Goal: Book appointment/travel/reservation

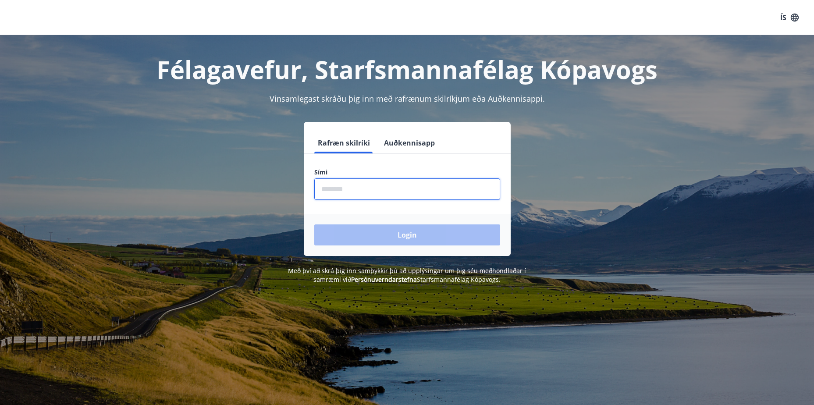
click at [388, 189] on input "phone" at bounding box center [407, 188] width 186 height 21
type input "********"
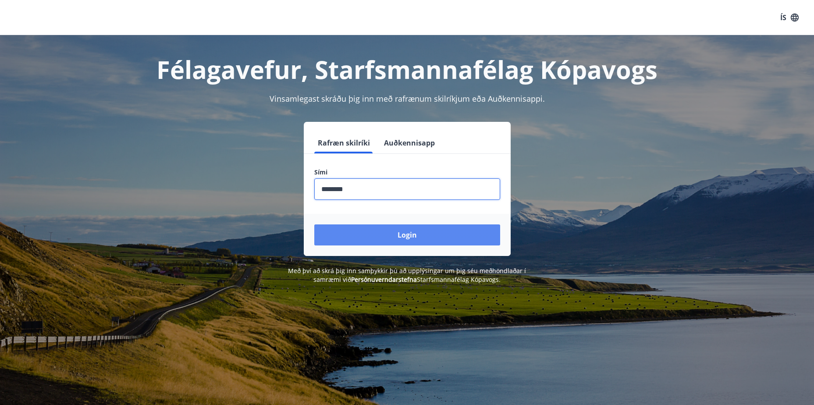
click at [382, 237] on button "Login" at bounding box center [407, 235] width 186 height 21
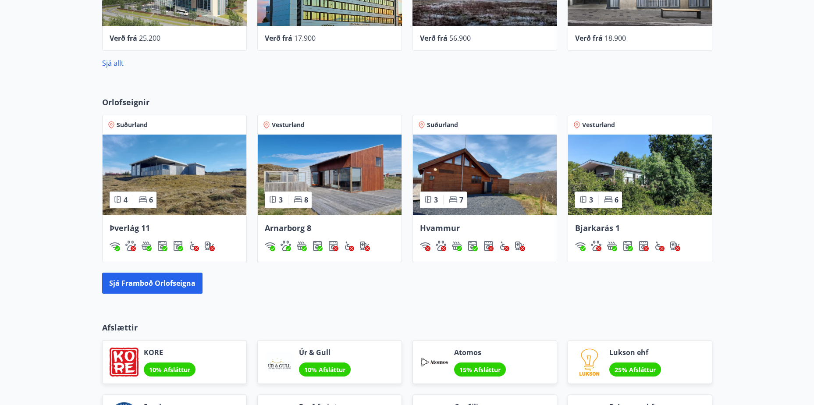
scroll to position [482, 0]
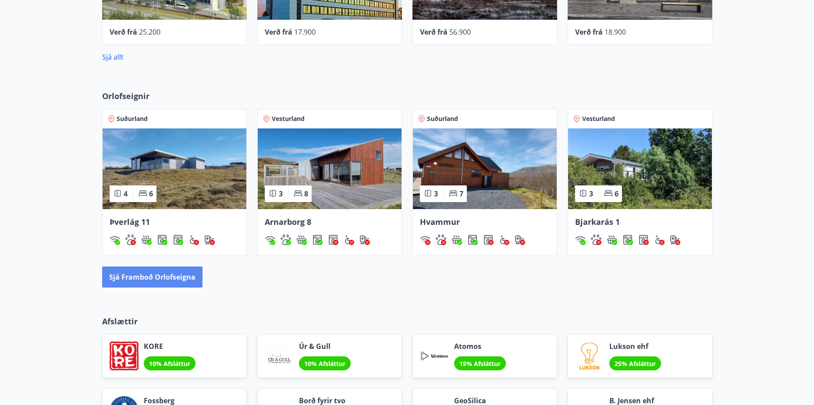
click at [167, 282] on button "Sjá framboð orlofseigna" at bounding box center [152, 277] width 100 height 21
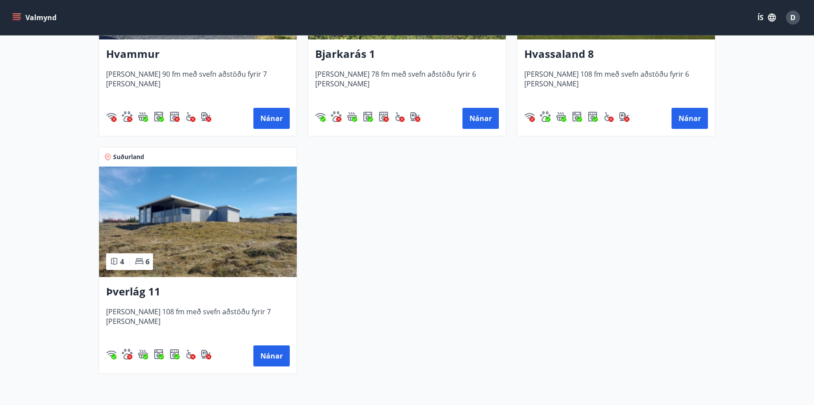
scroll to position [571, 0]
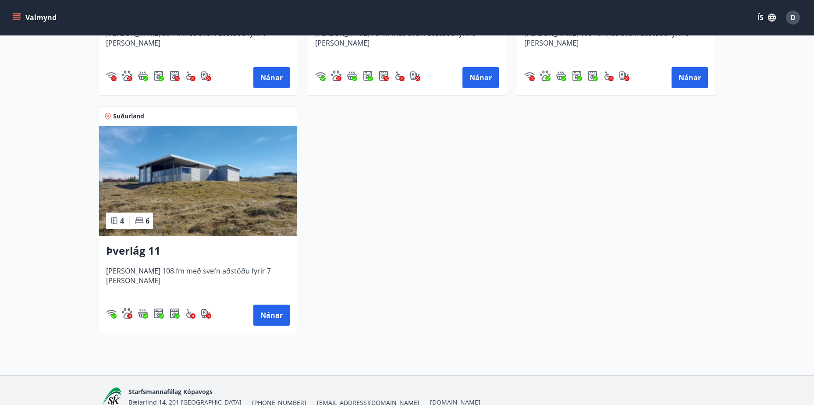
click at [186, 202] on img at bounding box center [198, 181] width 198 height 111
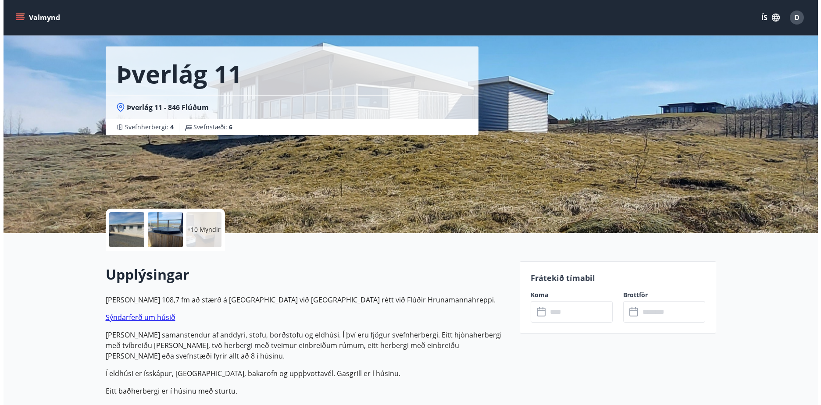
scroll to position [88, 0]
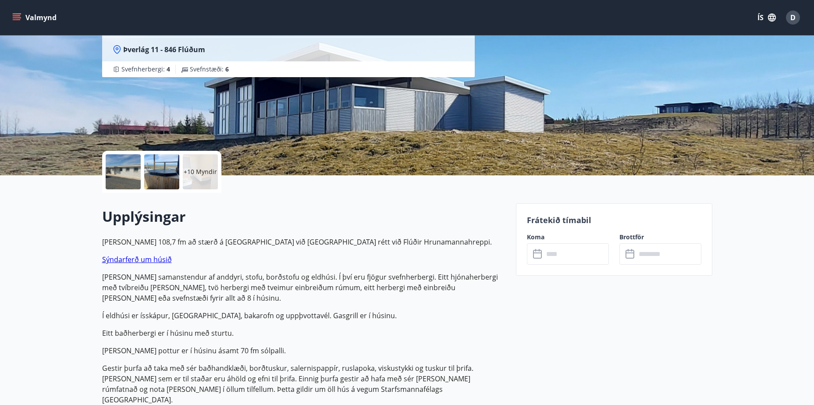
click at [197, 180] on div "+10 Myndir" at bounding box center [200, 171] width 35 height 35
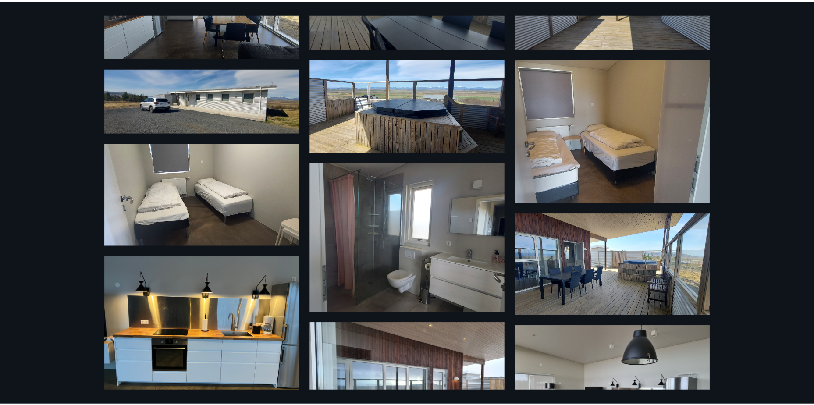
scroll to position [0, 0]
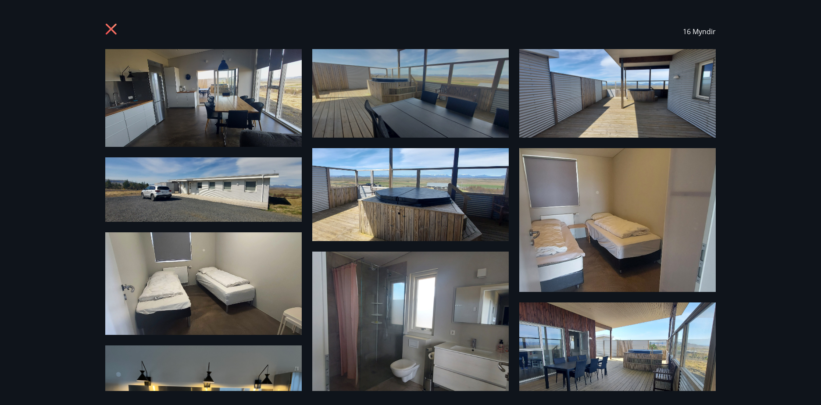
click at [112, 28] on icon at bounding box center [111, 29] width 11 height 11
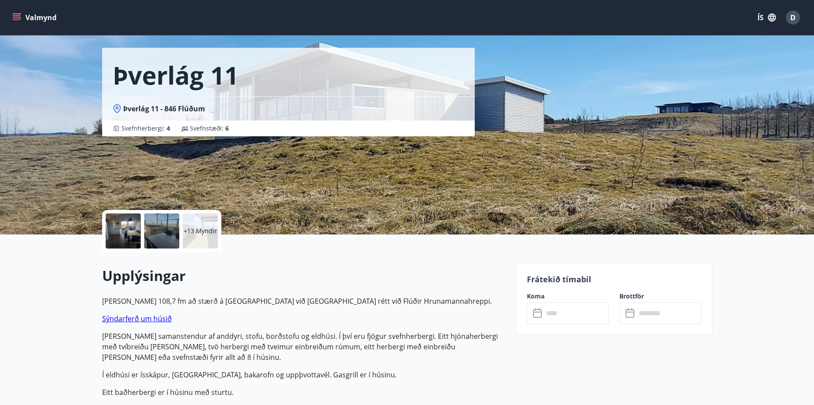
scroll to position [44, 0]
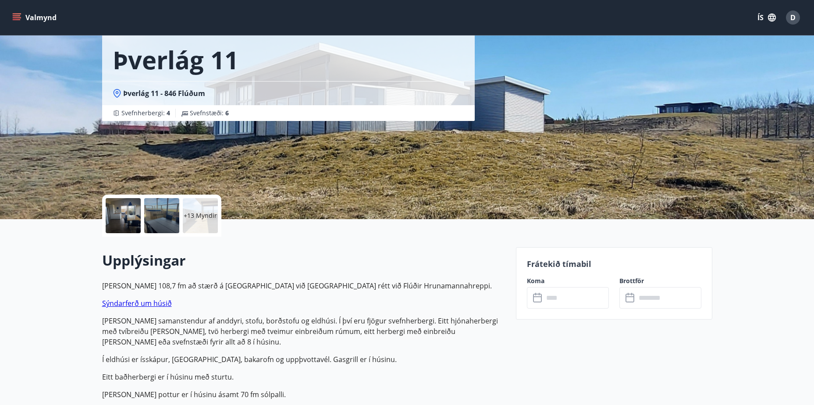
click at [569, 298] on input "text" at bounding box center [576, 297] width 65 height 21
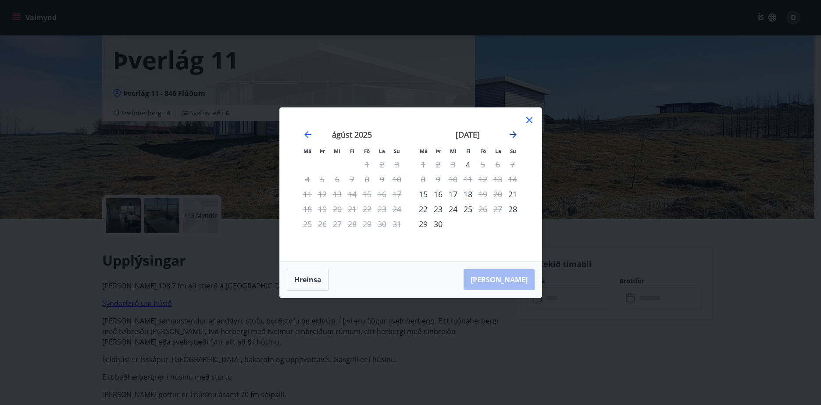
click at [512, 135] on icon "Move forward to switch to the next month." at bounding box center [513, 134] width 7 height 7
click at [307, 132] on icon "Move backward to switch to the previous month." at bounding box center [308, 134] width 11 height 11
click at [512, 137] on icon "Move forward to switch to the next month." at bounding box center [513, 134] width 11 height 11
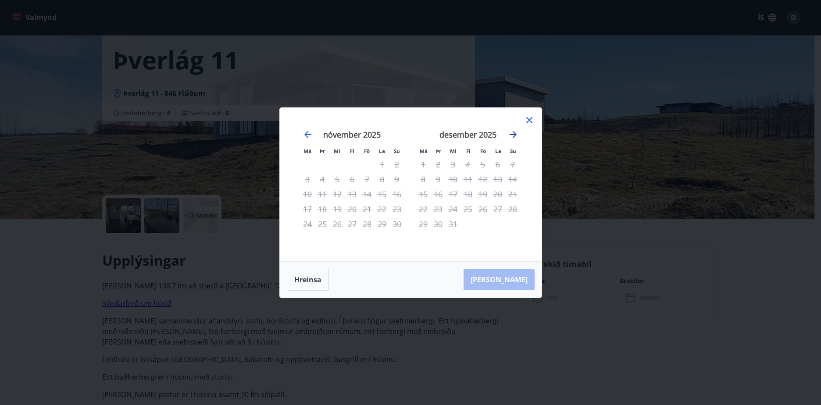
click at [512, 137] on icon "Move forward to switch to the next month." at bounding box center [513, 134] width 11 height 11
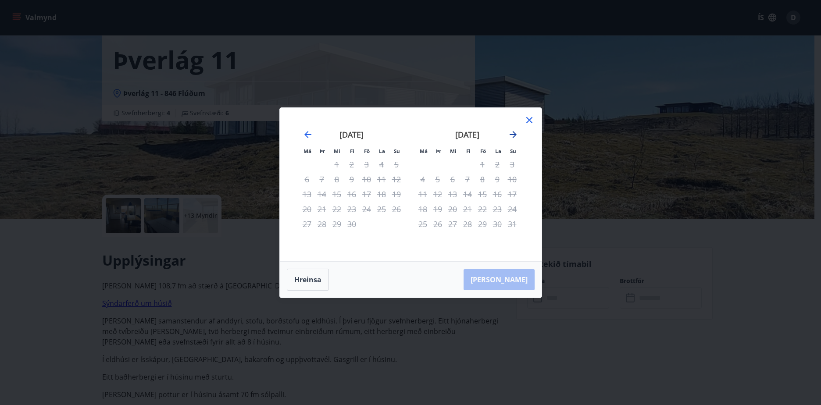
click at [512, 137] on icon "Move forward to switch to the next month." at bounding box center [513, 134] width 11 height 11
click at [511, 137] on icon "Move forward to switch to the next month." at bounding box center [513, 134] width 11 height 11
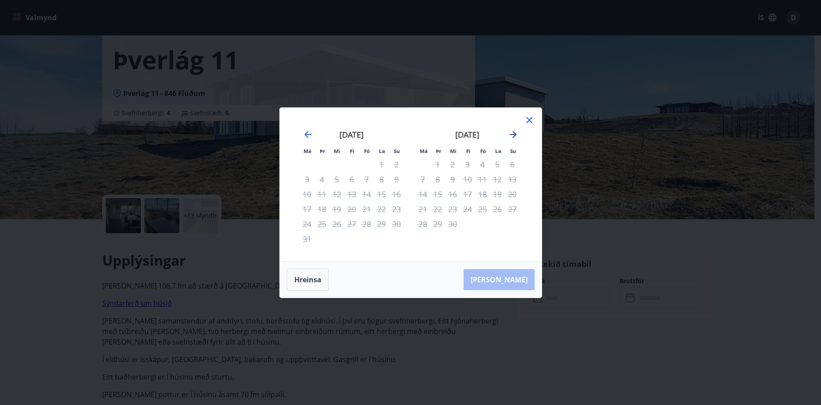
click at [511, 137] on icon "Move forward to switch to the next month." at bounding box center [513, 134] width 11 height 11
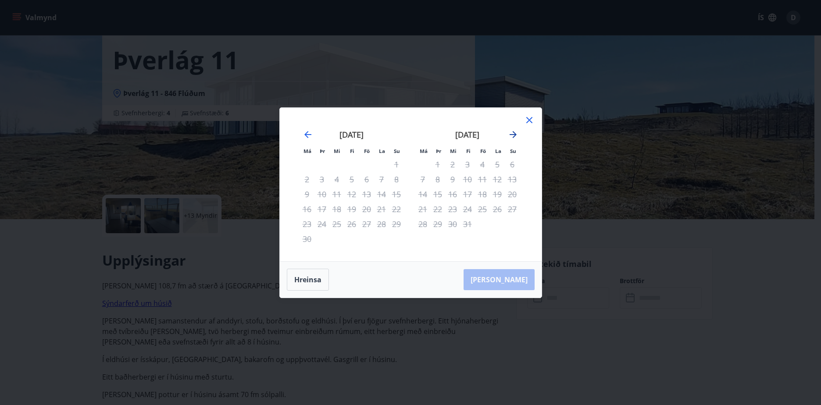
click at [511, 137] on icon "Move forward to switch to the next month." at bounding box center [513, 134] width 11 height 11
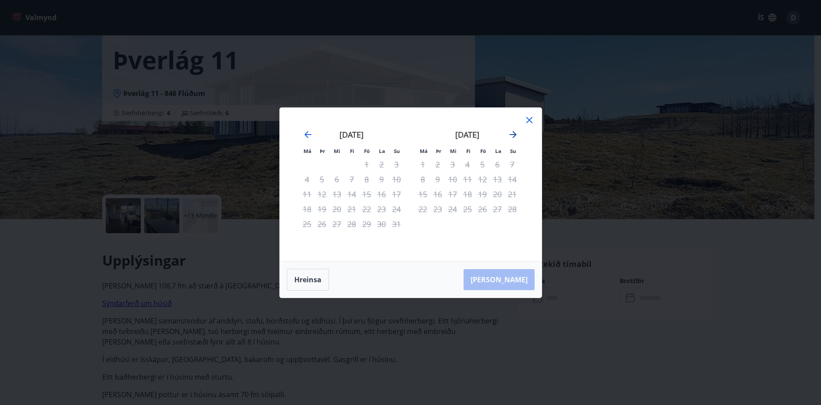
click at [511, 137] on icon "Move forward to switch to the next month." at bounding box center [513, 134] width 11 height 11
click at [510, 138] on icon "Move forward to switch to the next month." at bounding box center [513, 134] width 11 height 11
click at [527, 119] on icon at bounding box center [529, 120] width 11 height 11
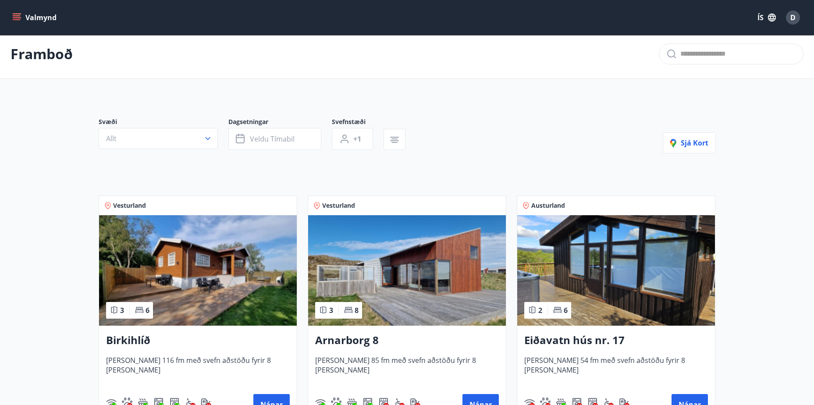
scroll to position [44, 0]
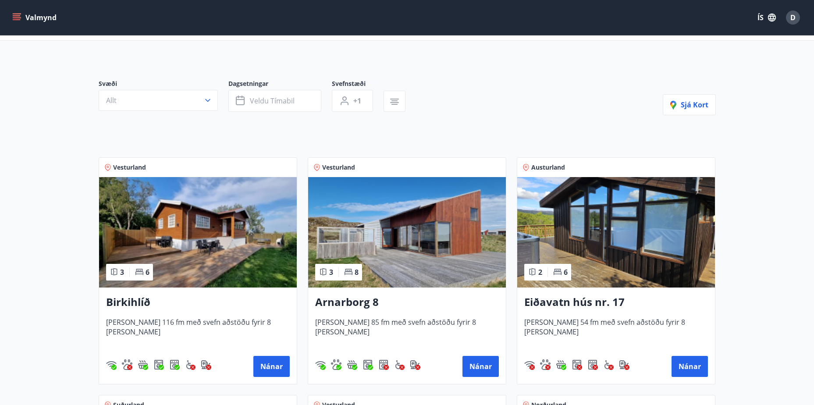
click at [389, 243] on img at bounding box center [407, 232] width 198 height 111
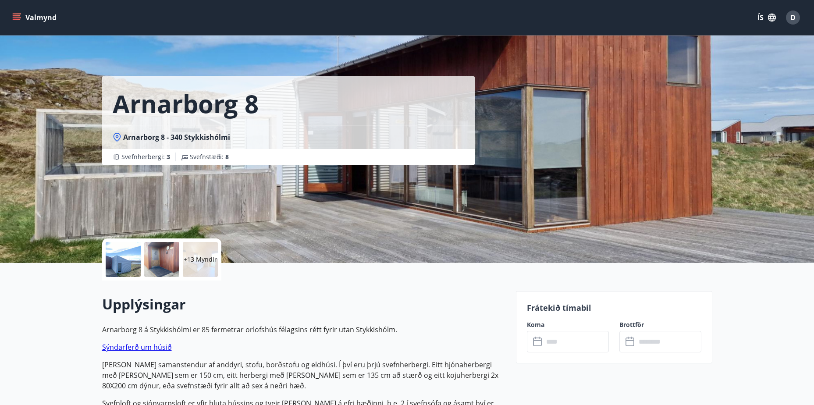
click at [119, 256] on div at bounding box center [123, 259] width 35 height 35
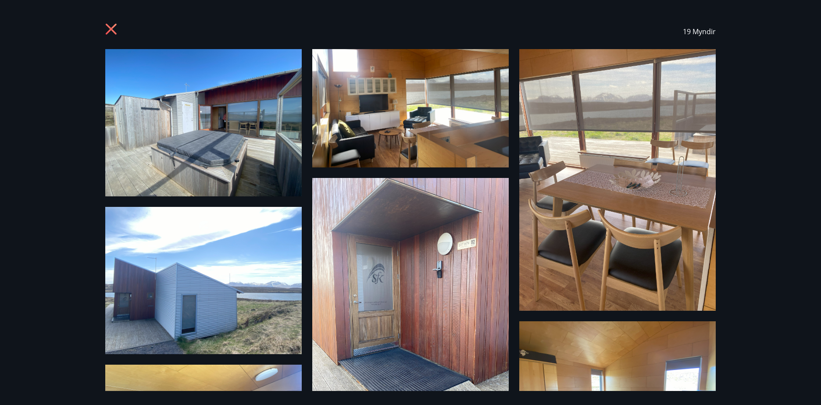
click at [111, 21] on div "19 Myndir" at bounding box center [410, 31] width 610 height 35
click at [115, 30] on icon at bounding box center [112, 30] width 14 height 14
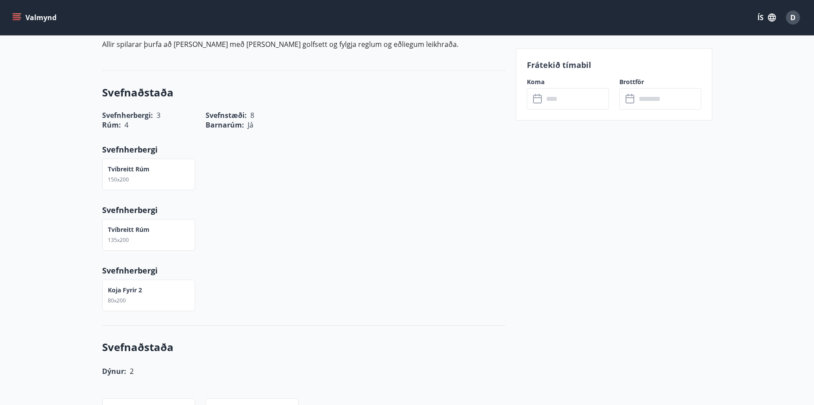
scroll to position [570, 0]
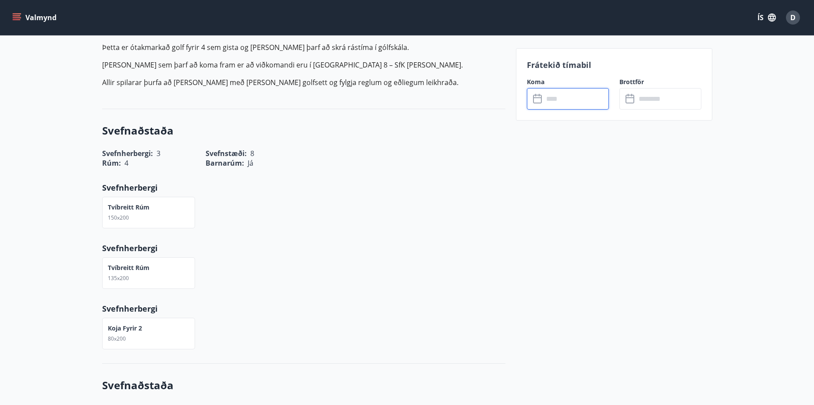
click at [559, 96] on input "text" at bounding box center [576, 98] width 65 height 21
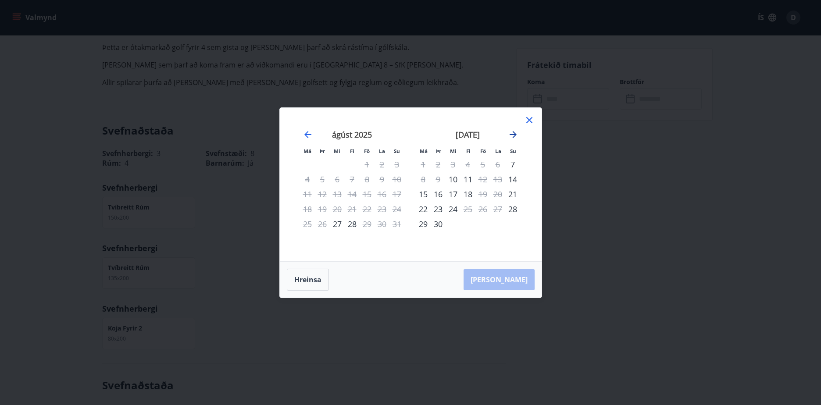
click at [512, 135] on icon "Move forward to switch to the next month." at bounding box center [513, 134] width 7 height 7
click at [480, 194] on div "17" at bounding box center [482, 194] width 15 height 15
click at [513, 189] on div "19" at bounding box center [512, 194] width 15 height 15
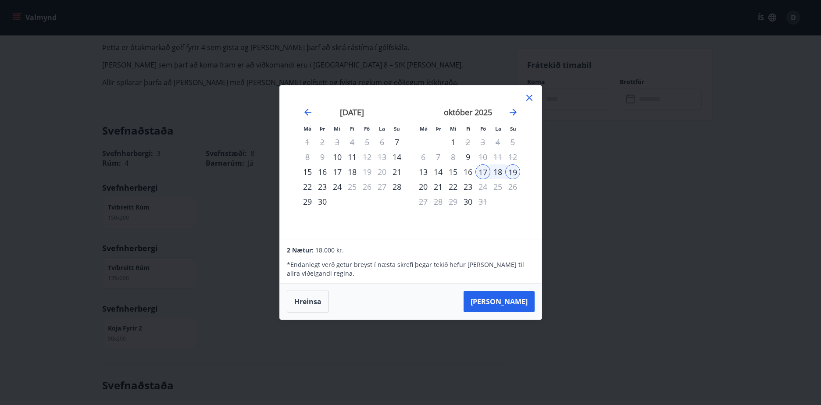
click at [531, 100] on icon at bounding box center [529, 98] width 6 height 6
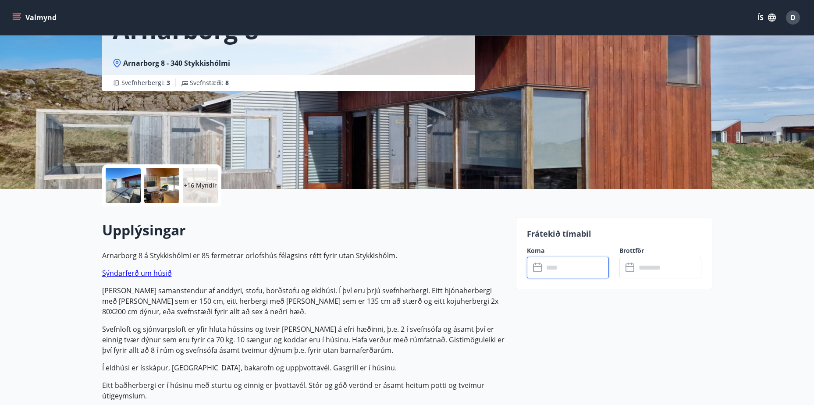
scroll to position [0, 0]
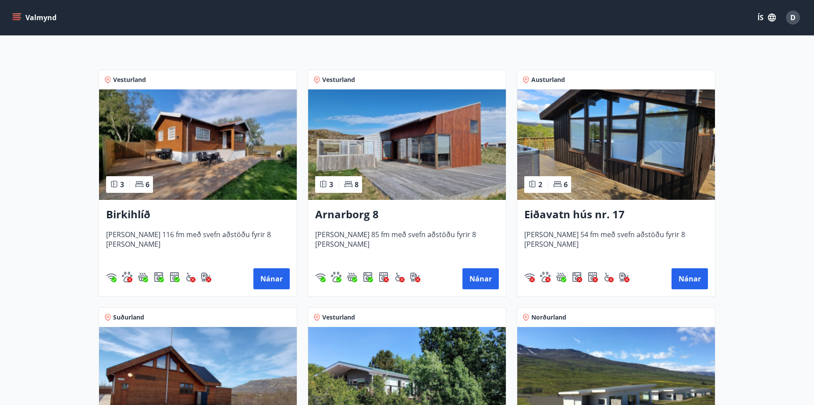
click at [157, 132] on img at bounding box center [198, 144] width 198 height 111
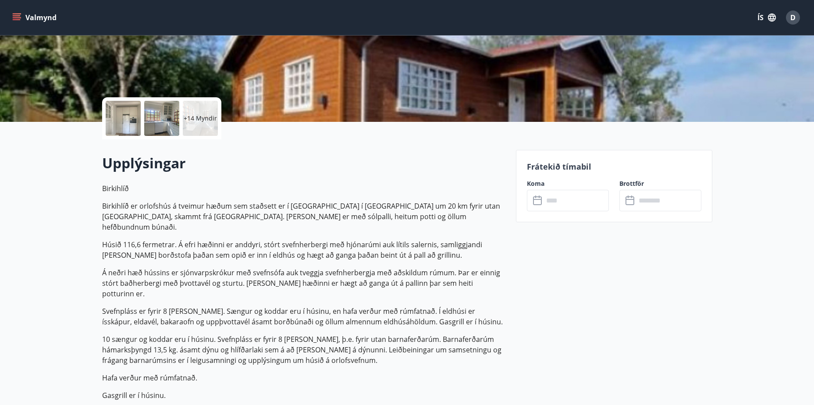
scroll to position [175, 0]
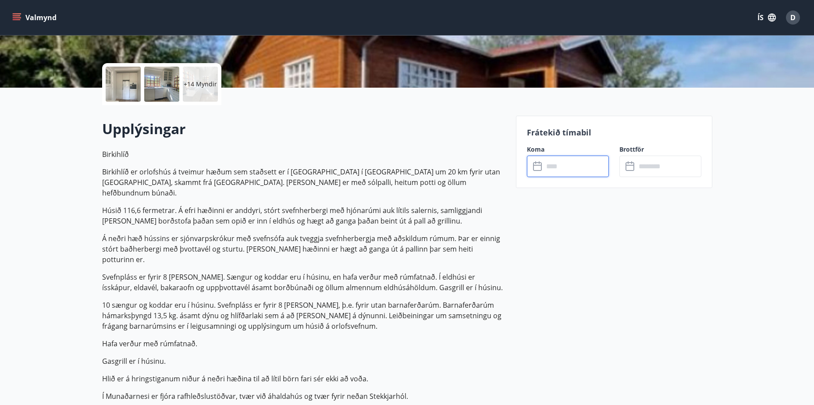
click at [552, 166] on input "text" at bounding box center [576, 166] width 65 height 21
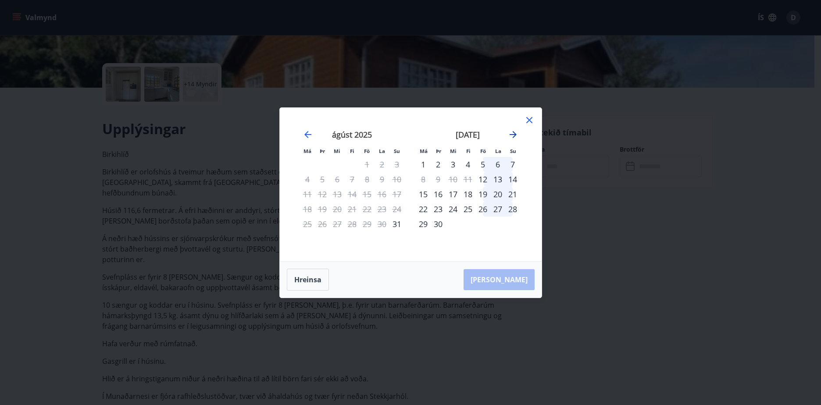
click at [512, 136] on icon "Move forward to switch to the next month." at bounding box center [513, 134] width 11 height 11
click at [529, 121] on icon at bounding box center [529, 120] width 11 height 11
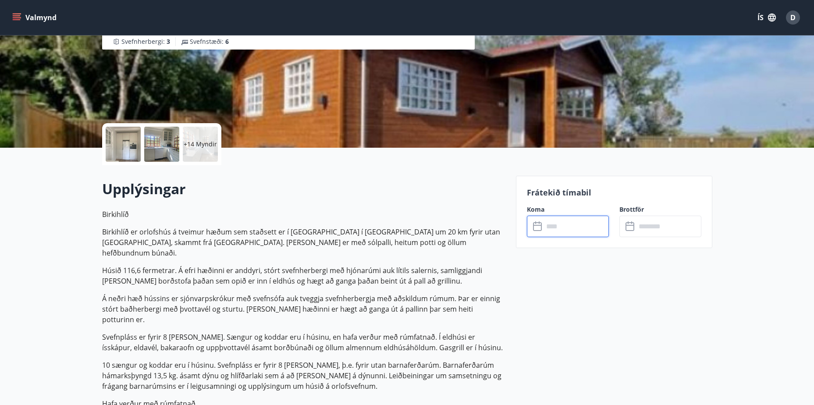
scroll to position [0, 0]
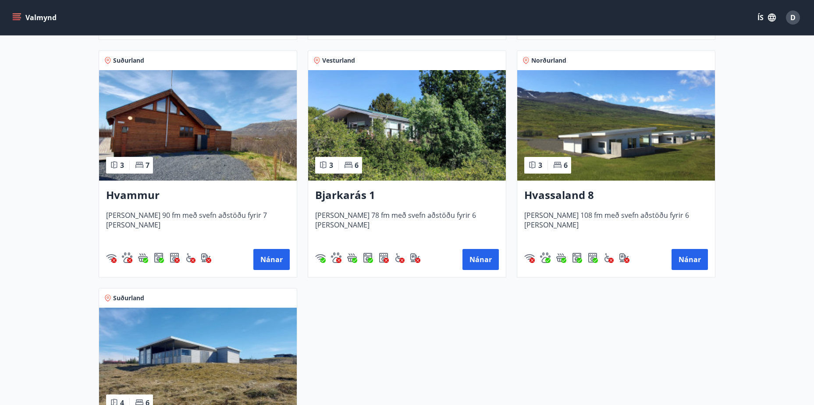
scroll to position [395, 0]
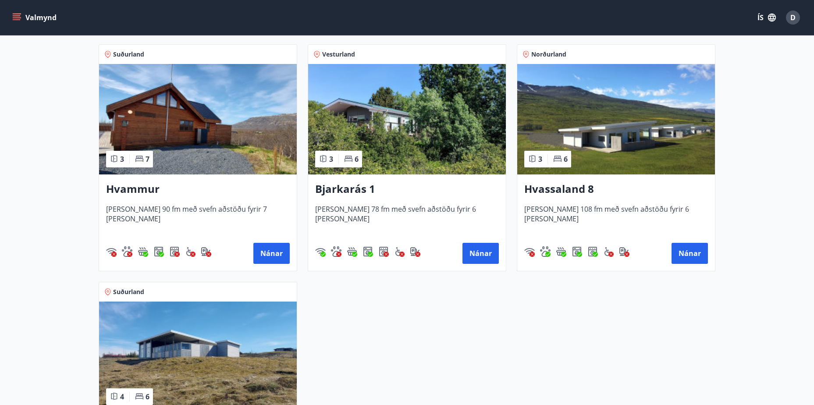
click at [200, 124] on img at bounding box center [198, 119] width 198 height 111
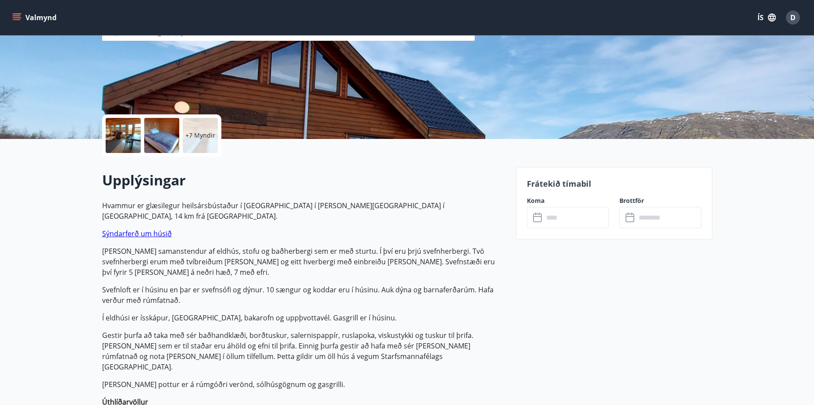
scroll to position [175, 0]
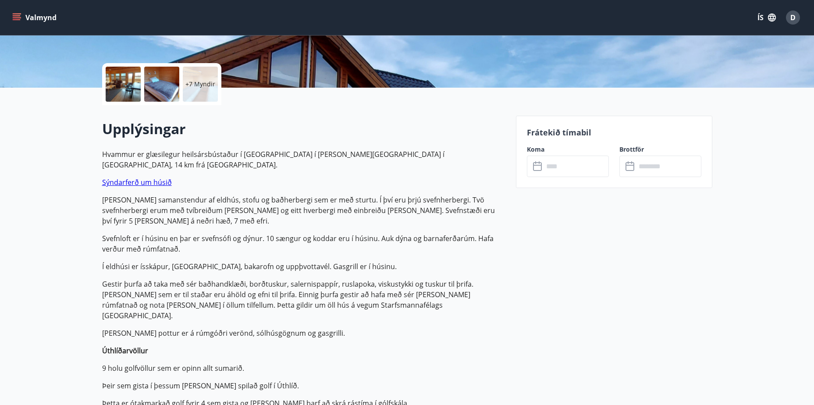
click at [571, 171] on input "text" at bounding box center [576, 166] width 65 height 21
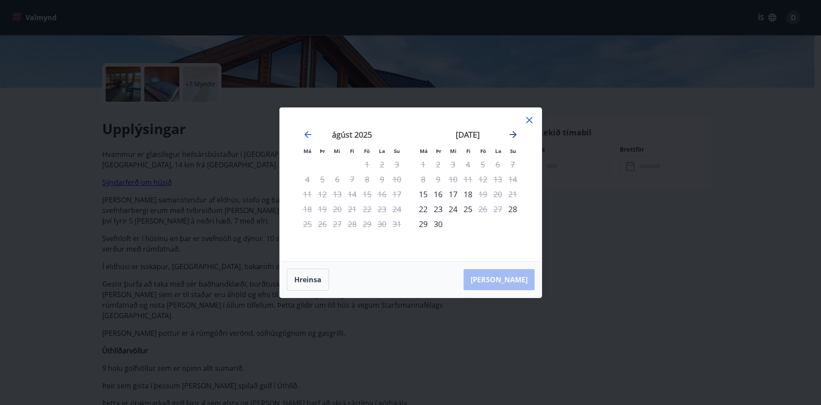
click at [513, 134] on icon "Move forward to switch to the next month." at bounding box center [513, 134] width 11 height 11
click at [529, 116] on icon at bounding box center [529, 120] width 11 height 11
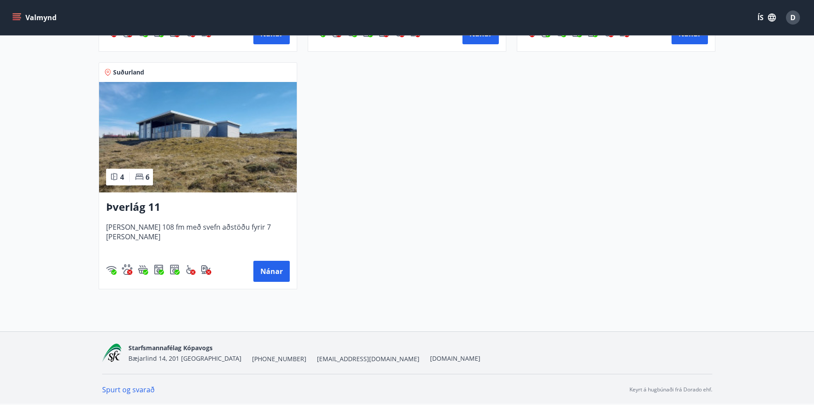
scroll to position [571, 0]
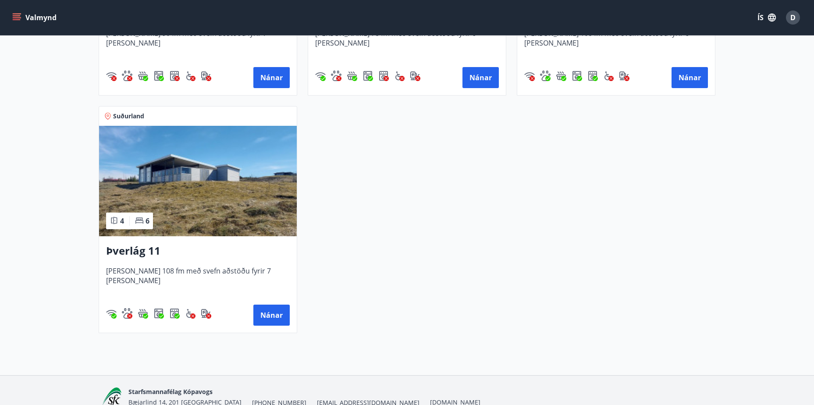
click at [221, 190] on img at bounding box center [198, 181] width 198 height 111
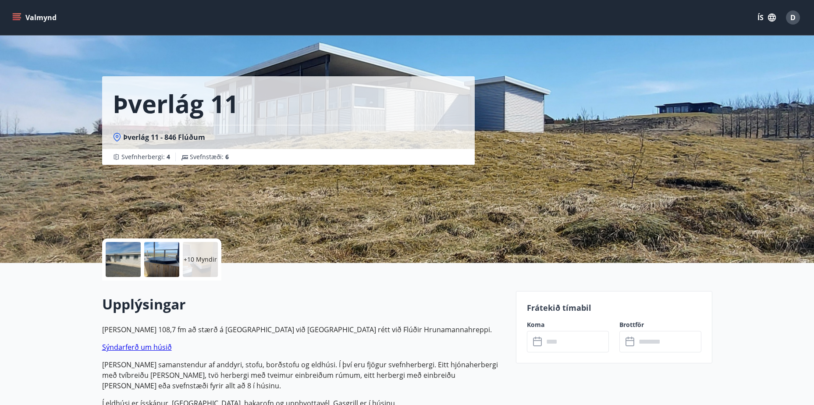
click at [550, 336] on input "text" at bounding box center [576, 341] width 65 height 21
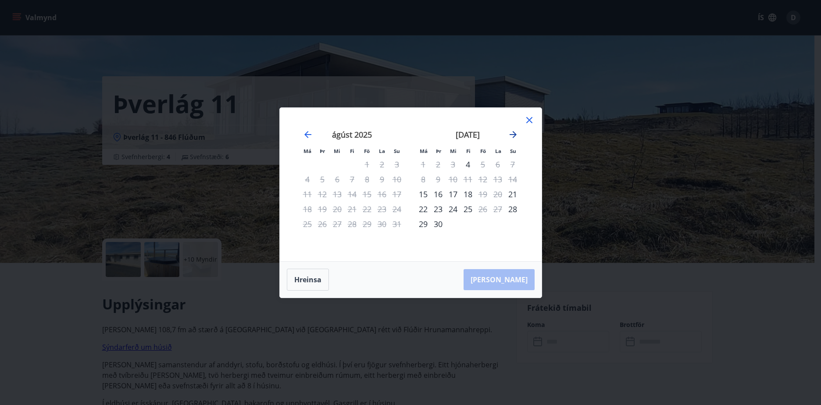
click at [514, 132] on icon "Move forward to switch to the next month." at bounding box center [513, 134] width 7 height 7
click at [527, 122] on icon at bounding box center [529, 120] width 6 height 6
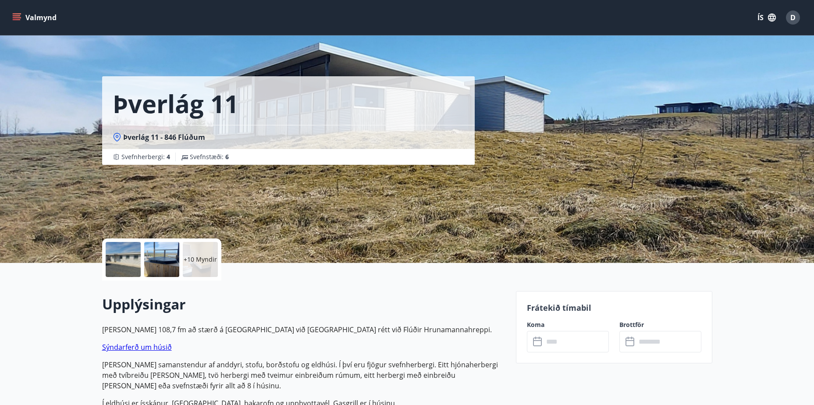
click at [126, 262] on div at bounding box center [123, 259] width 35 height 35
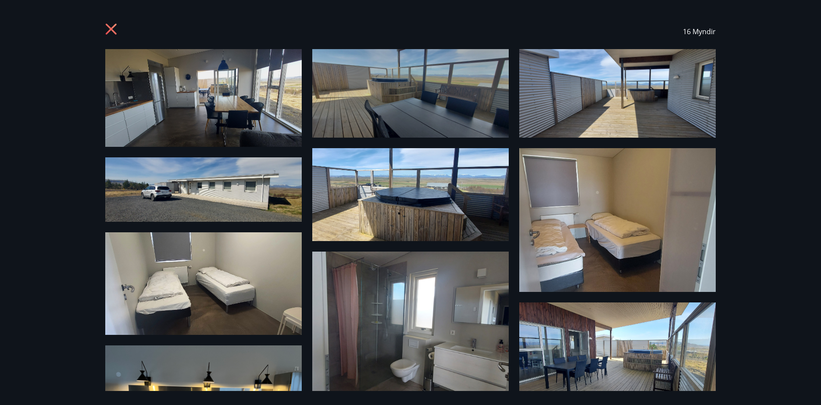
click at [111, 29] on icon at bounding box center [111, 29] width 2 height 2
